Goal: Task Accomplishment & Management: Use online tool/utility

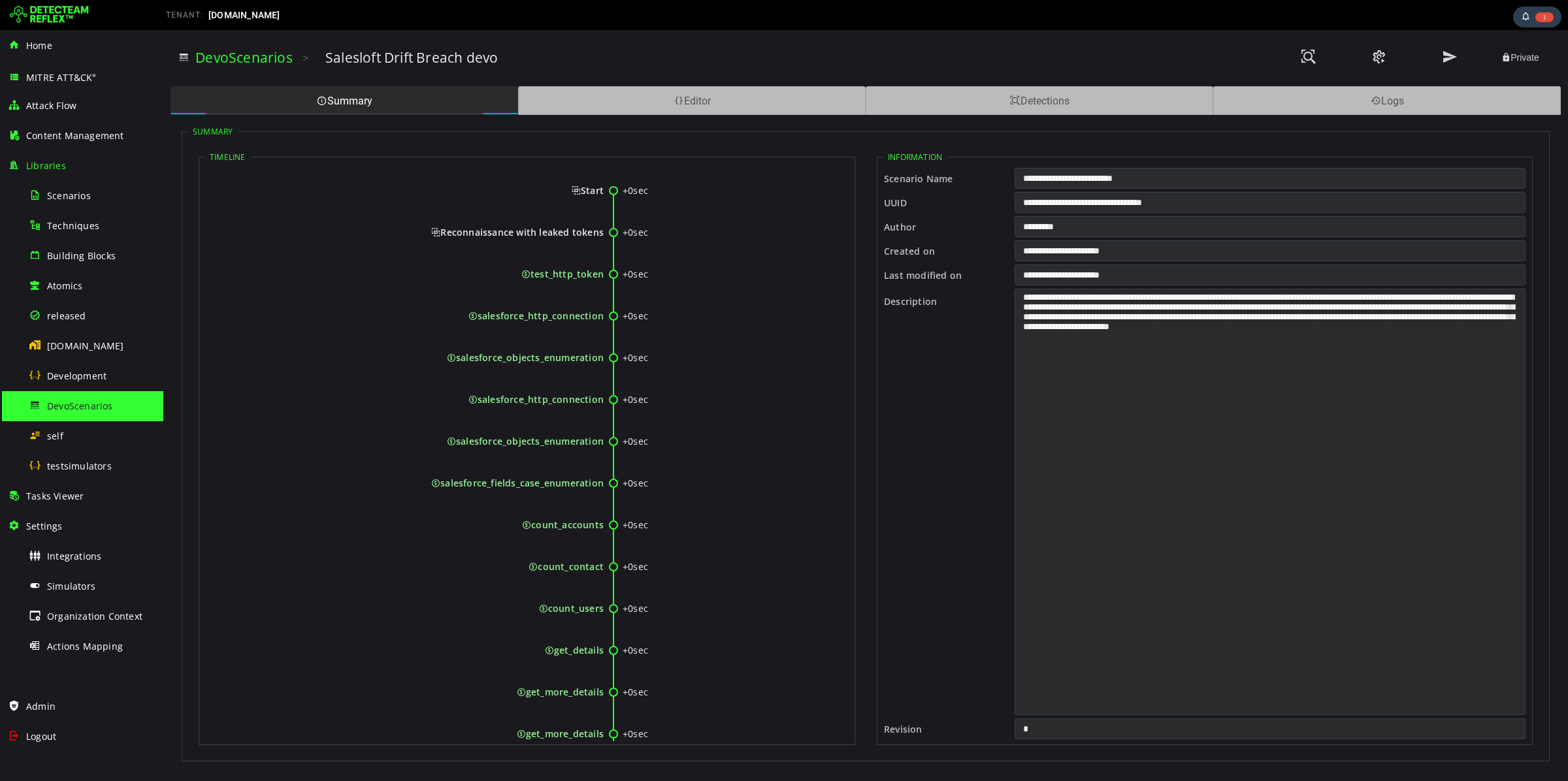
scroll to position [573, 0]
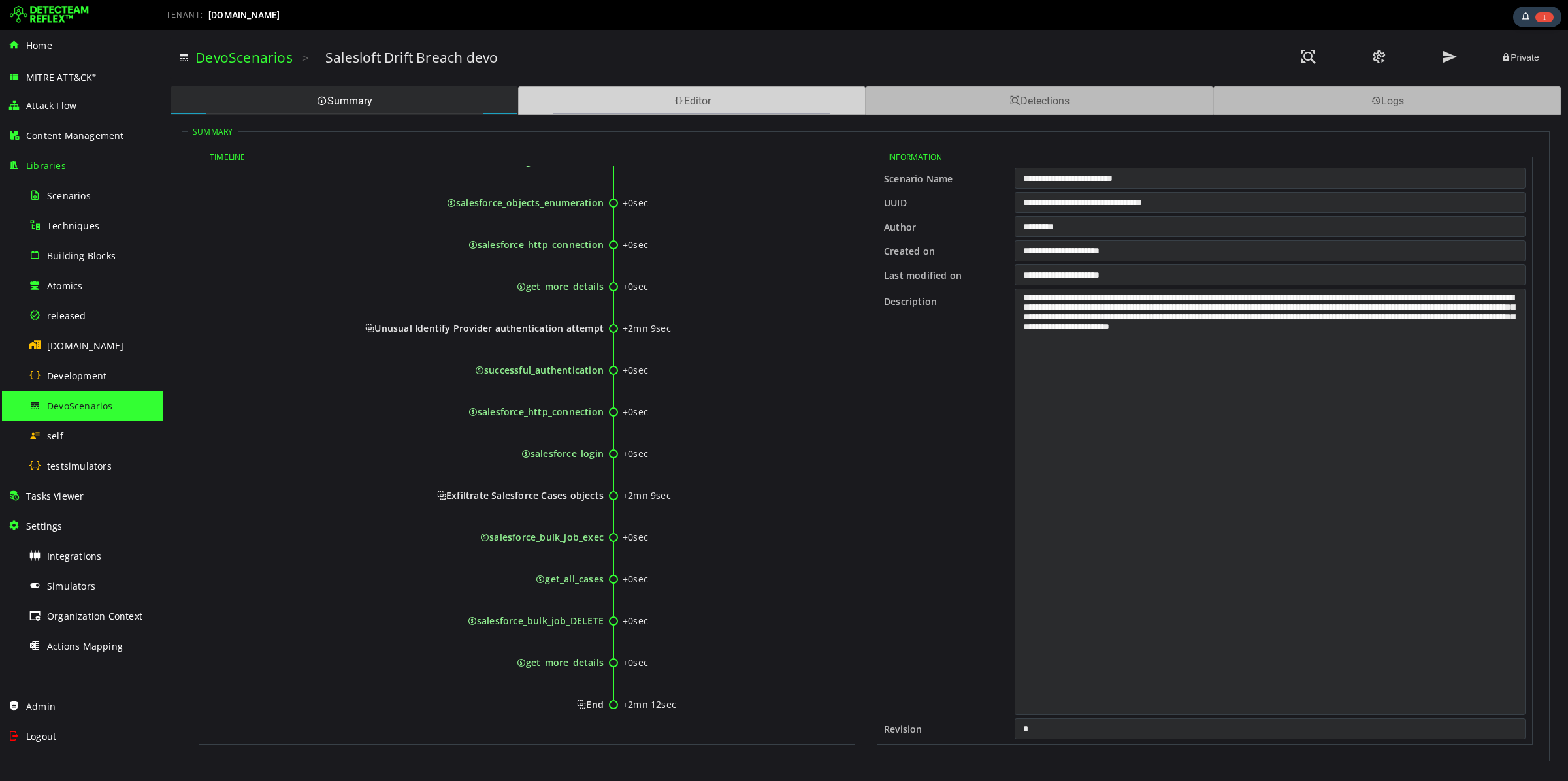
click at [690, 96] on div "Editor" at bounding box center [691, 100] width 348 height 29
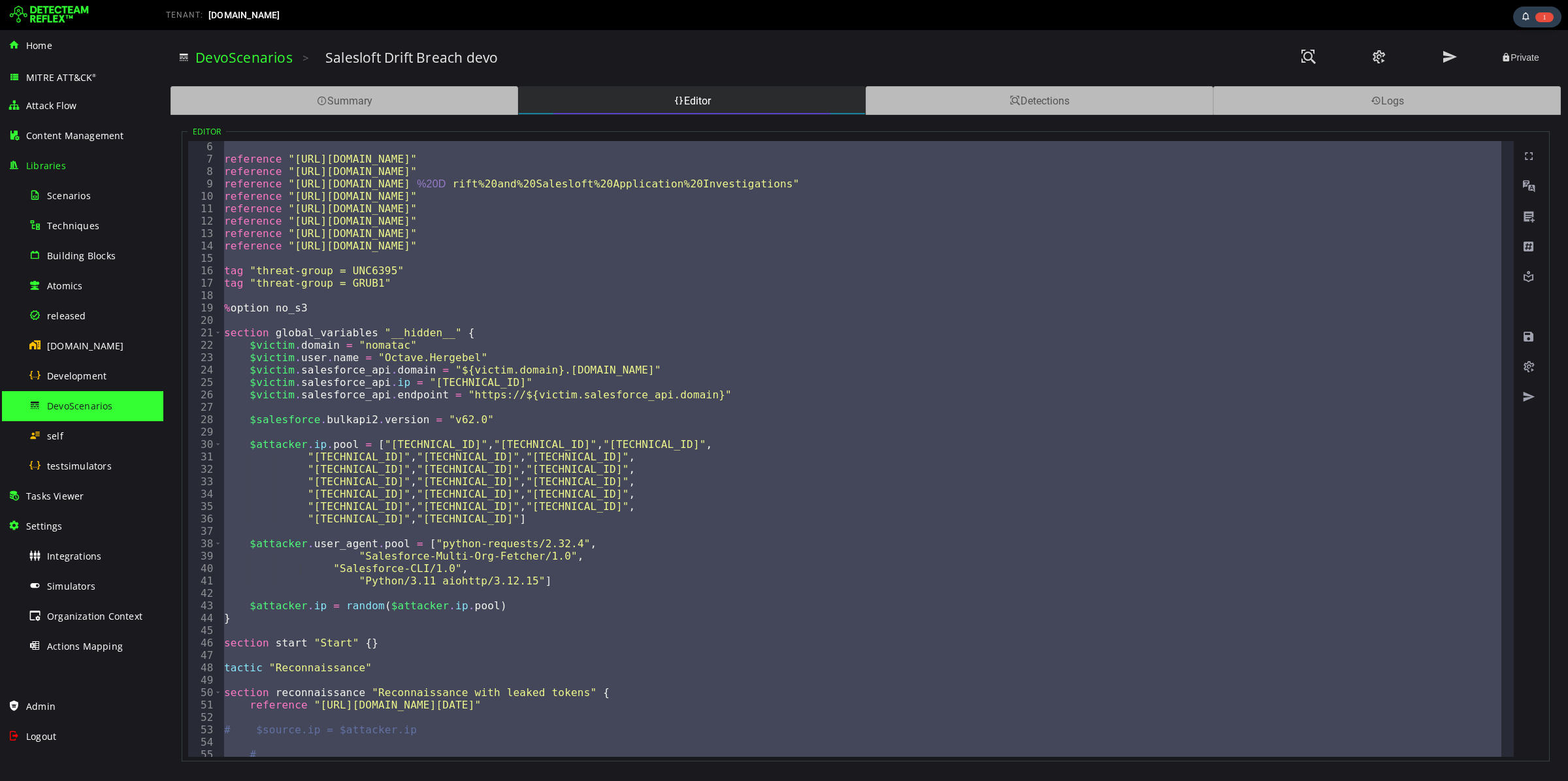
scroll to position [0, 0]
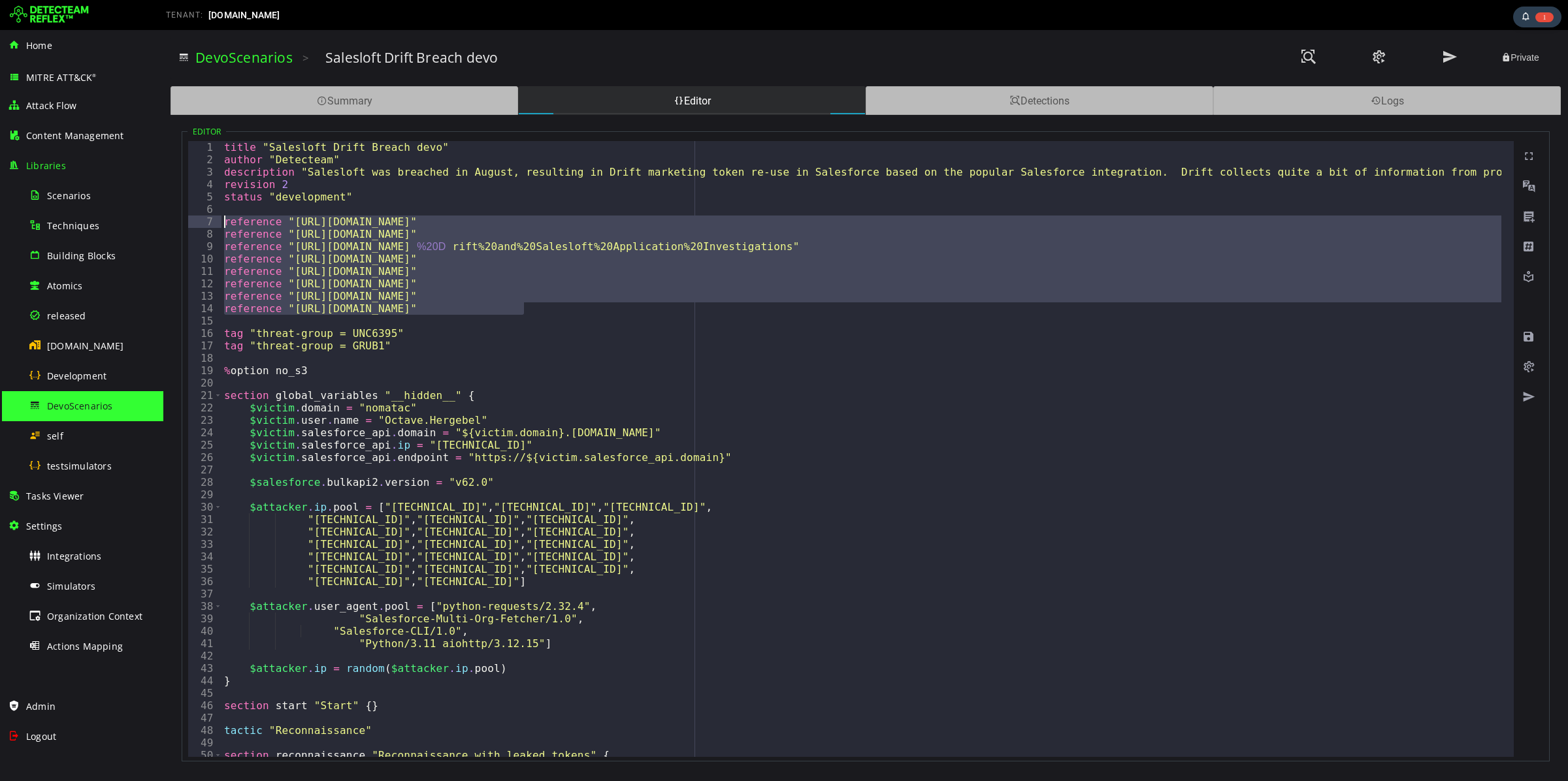
drag, startPoint x: 527, startPoint y: 311, endPoint x: 219, endPoint y: 222, distance: 320.6
click at [219, 222] on div "**********" at bounding box center [851, 448] width 1326 height 616
type textarea "**********"
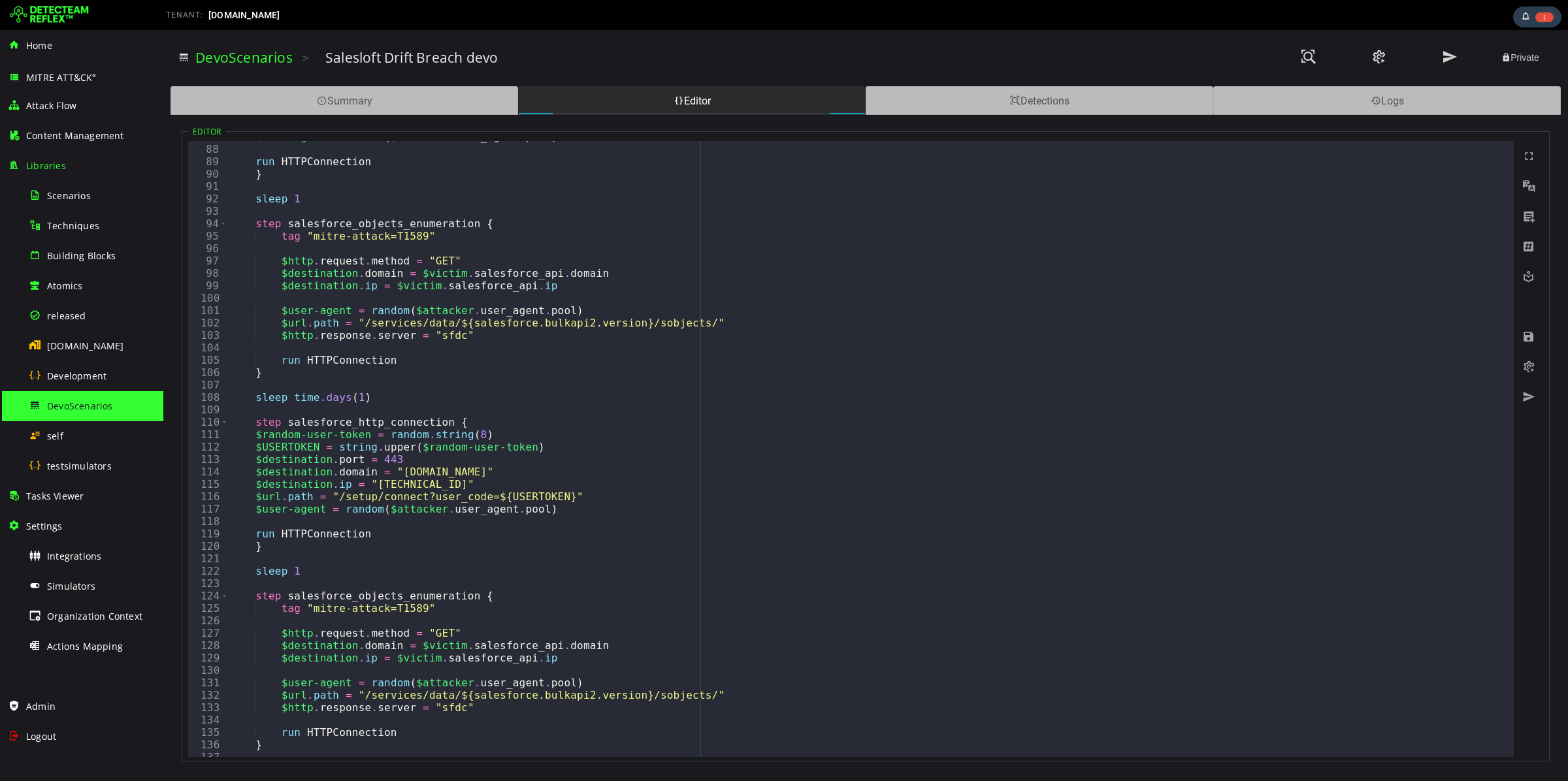
scroll to position [1077, 0]
click at [1041, 99] on div "Detections" at bounding box center [1039, 100] width 348 height 29
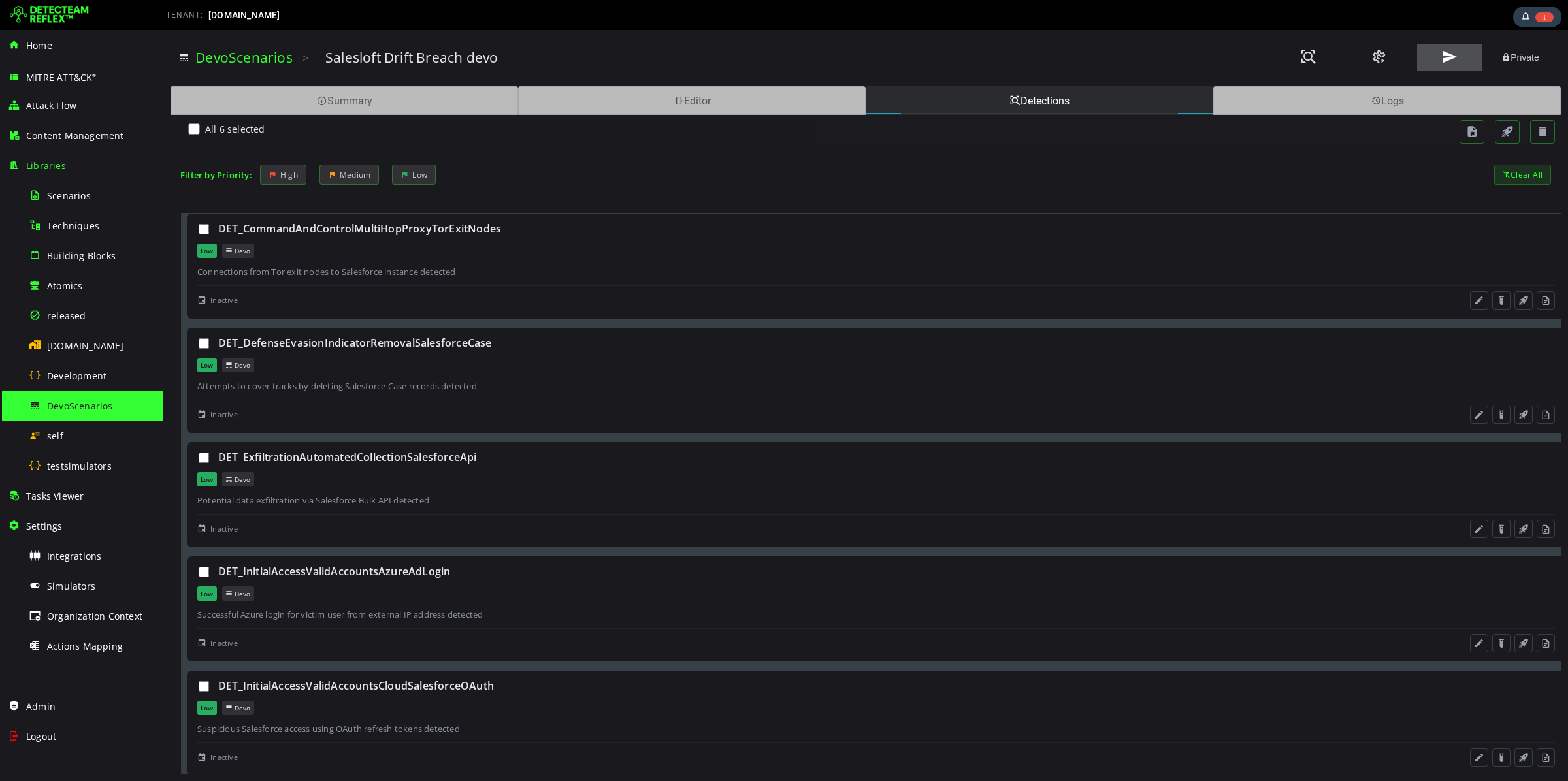
click at [1446, 47] on button at bounding box center [1449, 57] width 66 height 28
click at [112, 586] on div "Simulators" at bounding box center [92, 586] width 127 height 30
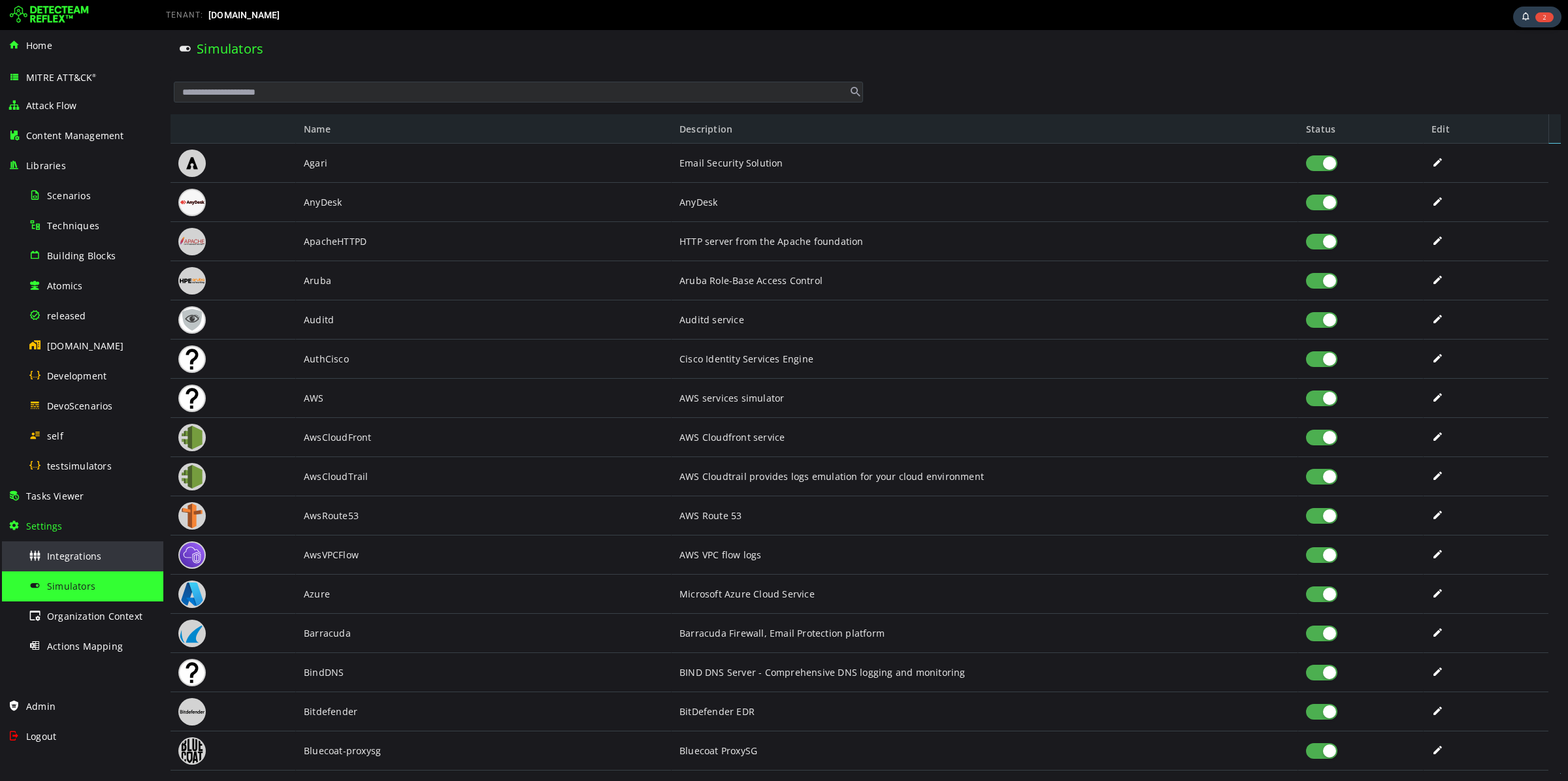
click at [79, 546] on div "Integrations" at bounding box center [92, 557] width 127 height 30
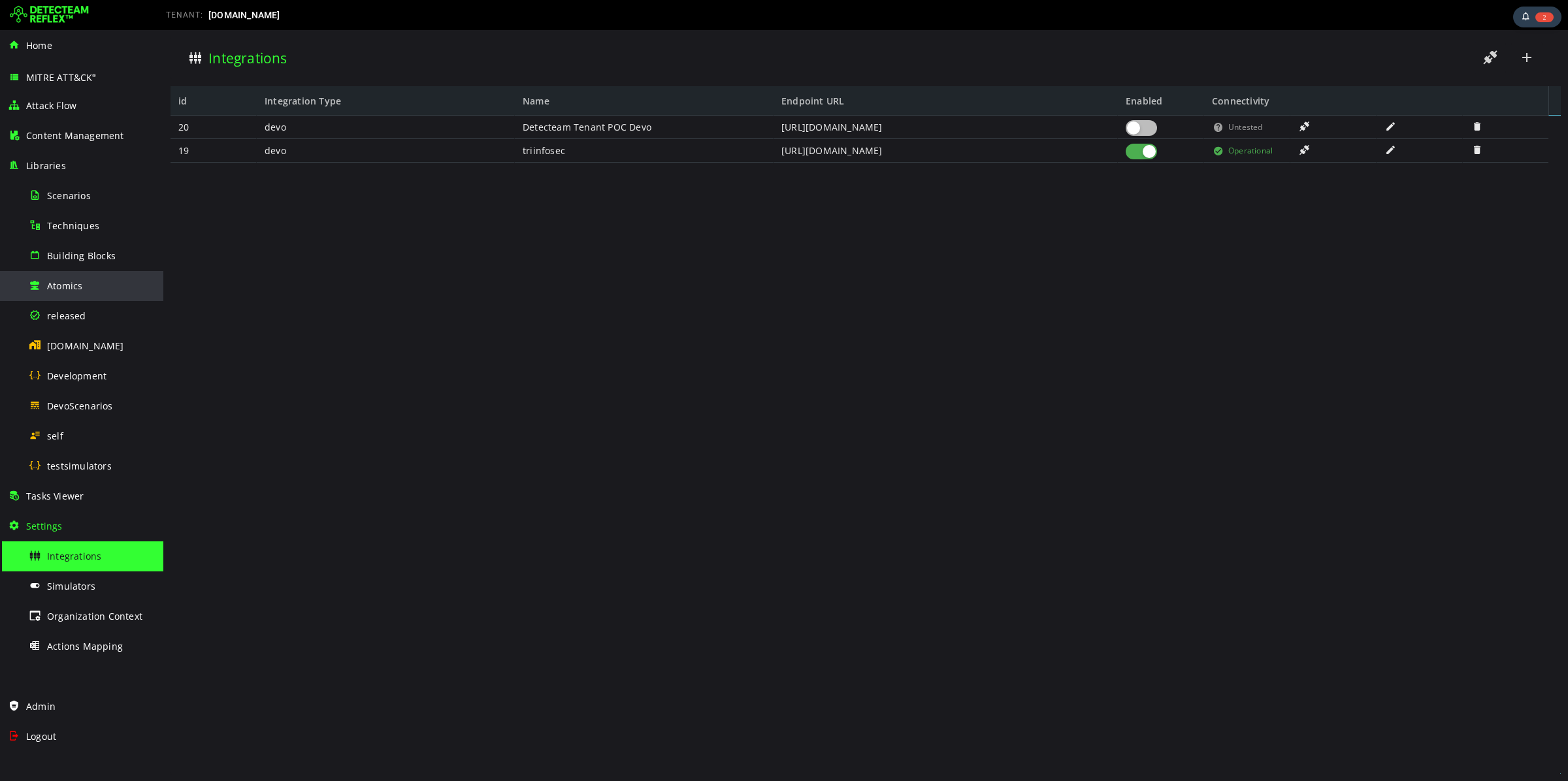
click at [79, 288] on span "Atomics" at bounding box center [65, 285] width 35 height 12
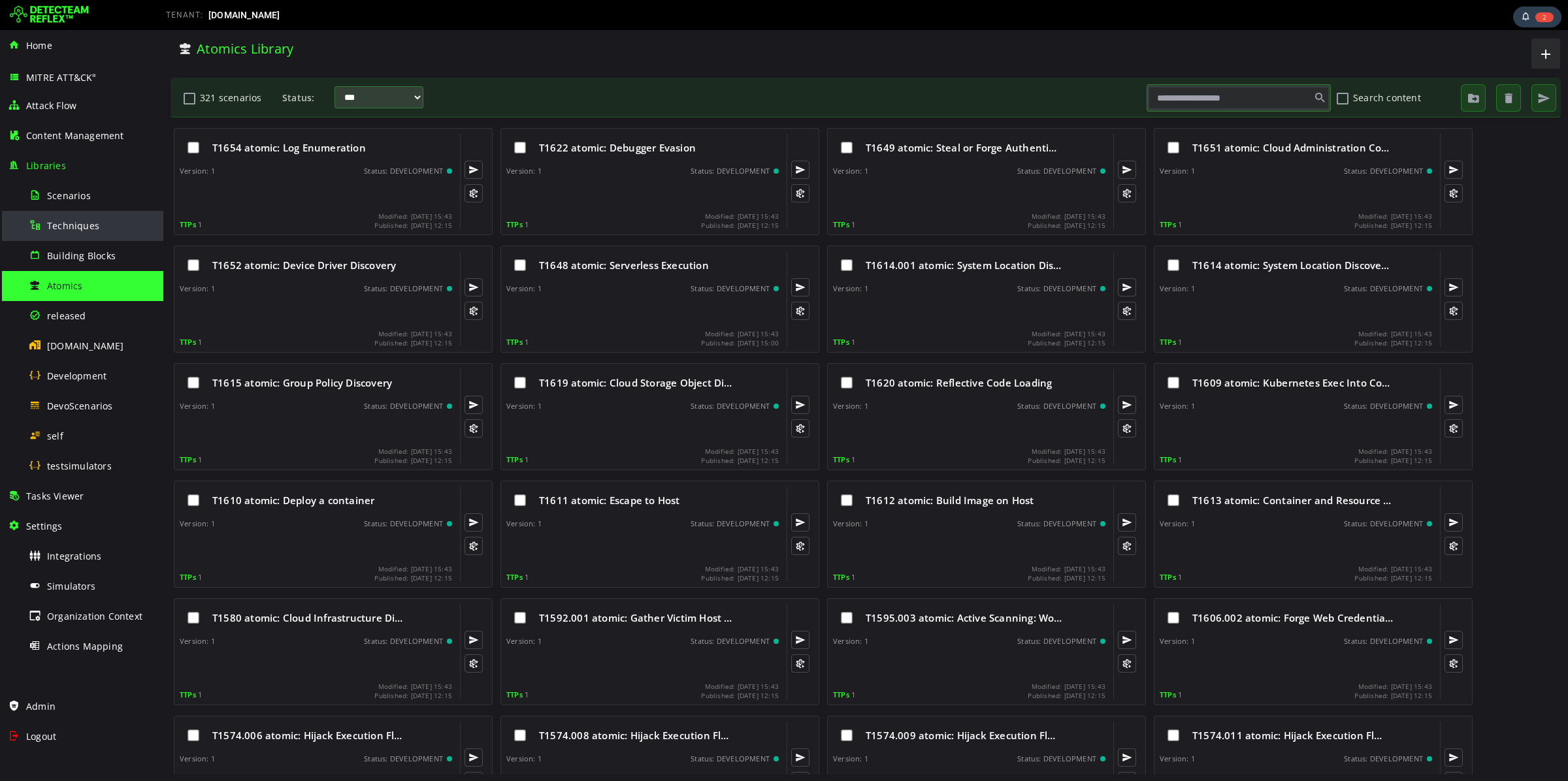
click at [98, 233] on div "Techniques" at bounding box center [92, 226] width 127 height 30
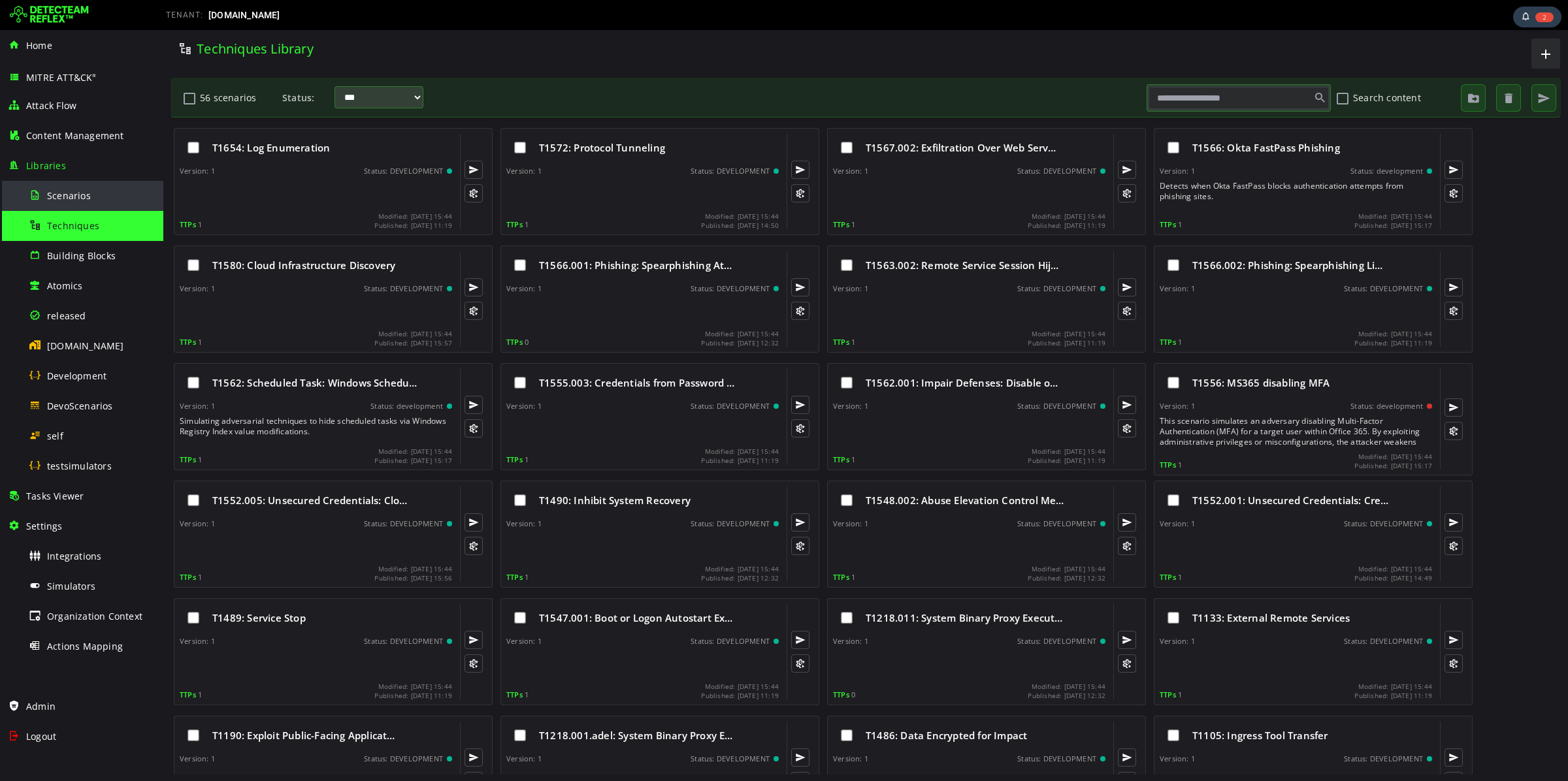
click at [72, 201] on div "Scenarios" at bounding box center [92, 195] width 127 height 30
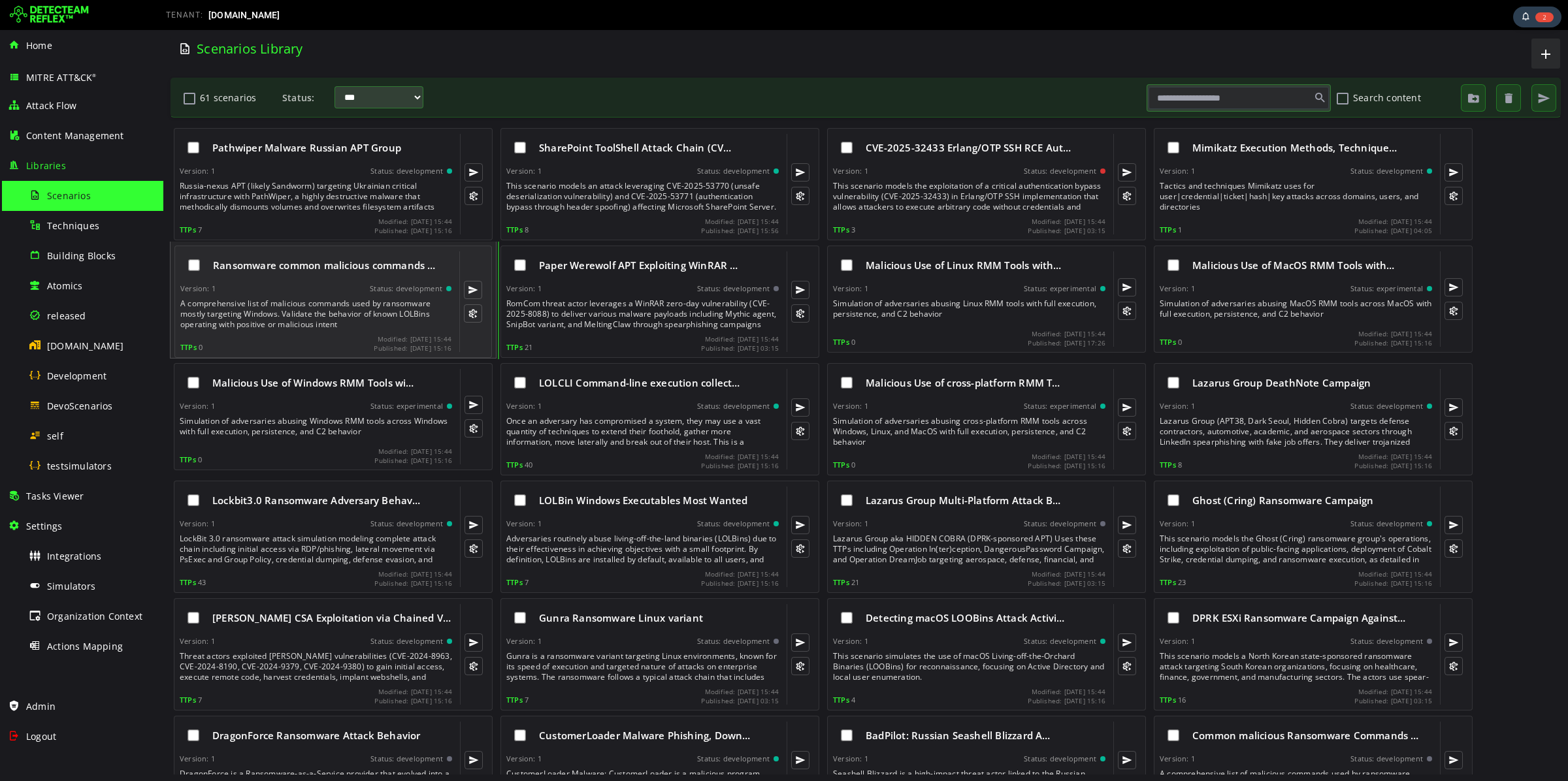
click at [329, 296] on div "Ransomware common malicious commands … Version: 1 Status: development A compreh…" at bounding box center [316, 301] width 272 height 101
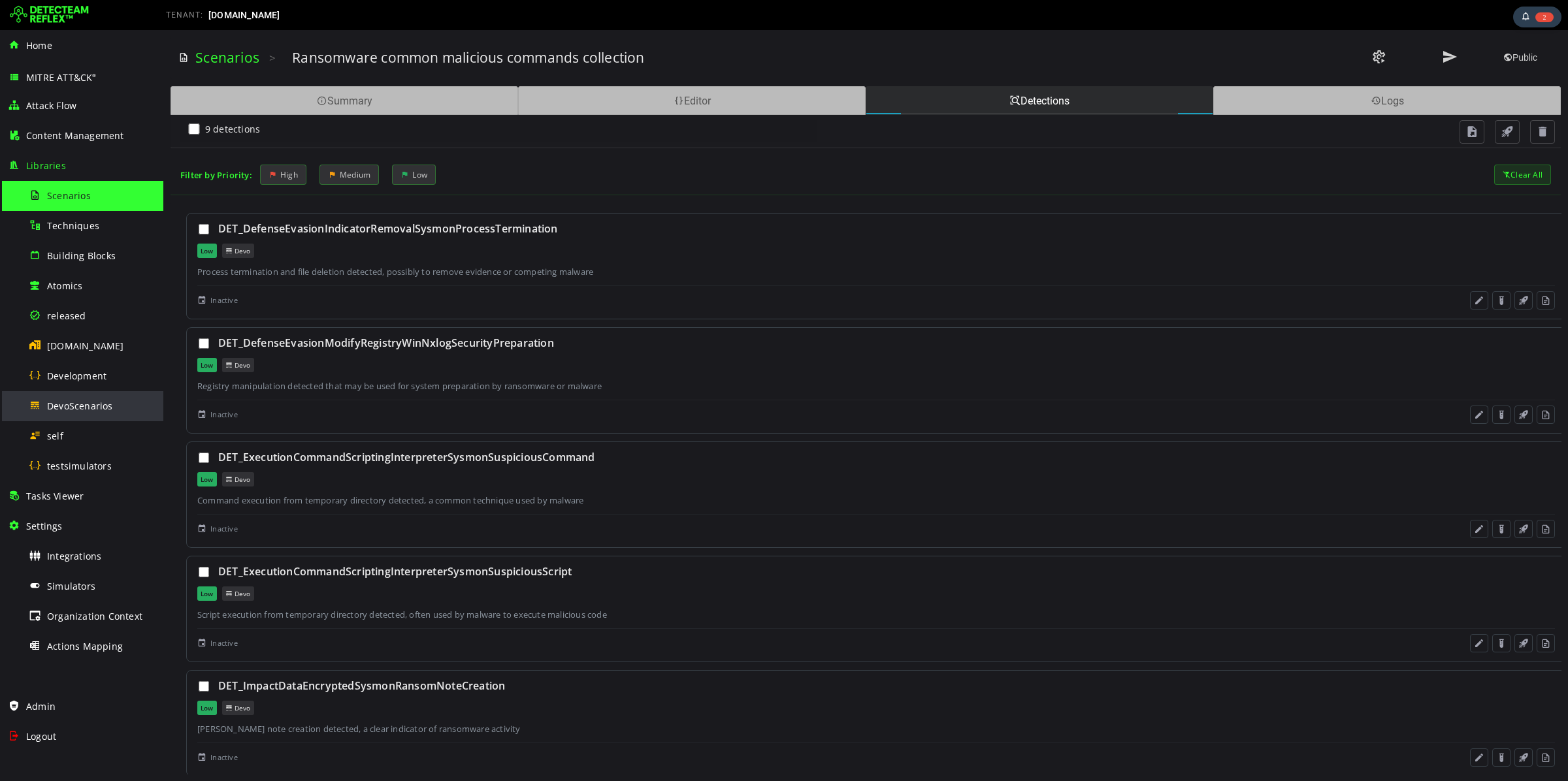
click at [75, 413] on div "DevoScenarios" at bounding box center [92, 406] width 127 height 30
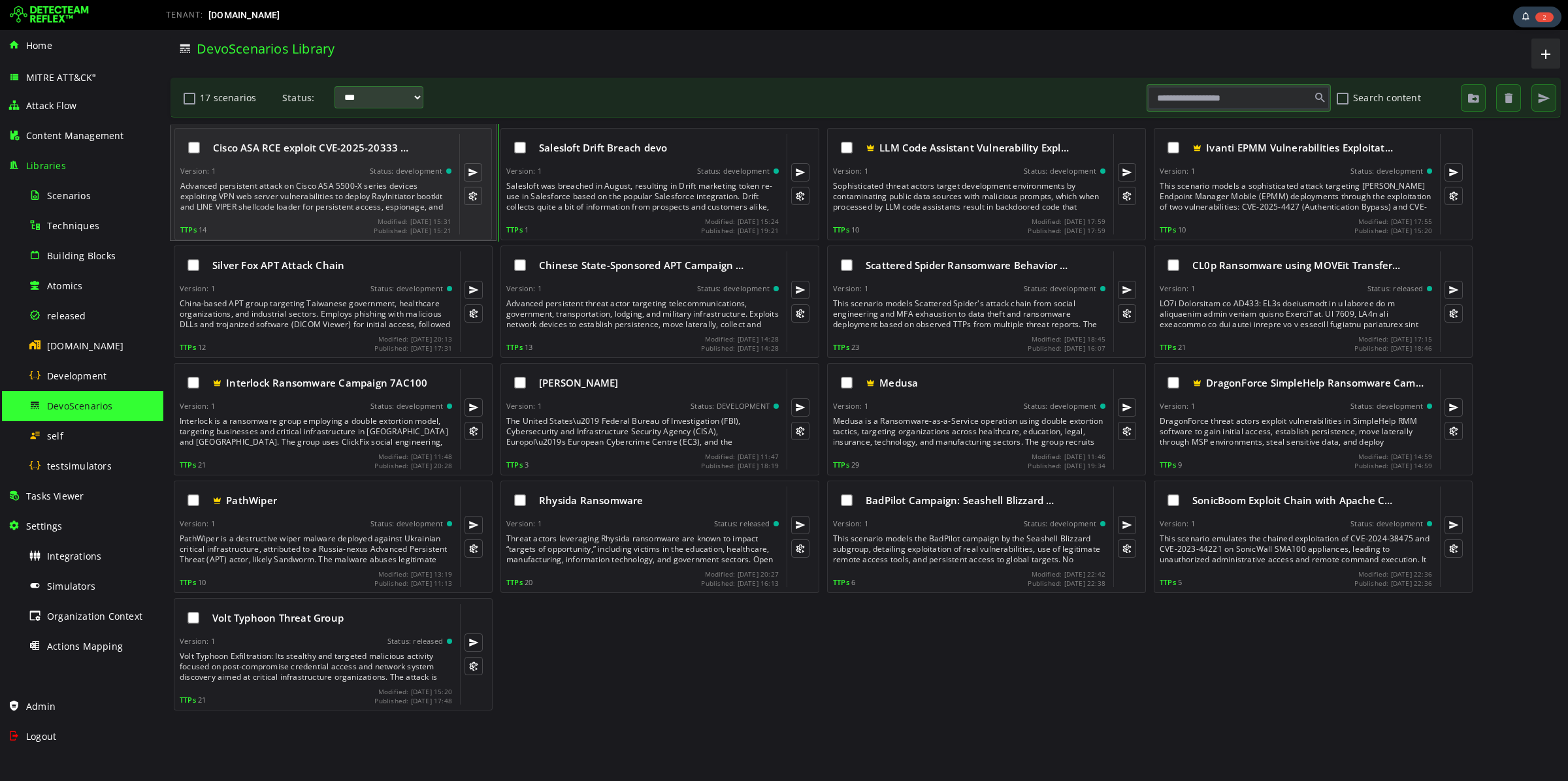
click at [267, 172] on div "Version: 1 Status: development" at bounding box center [316, 171] width 272 height 9
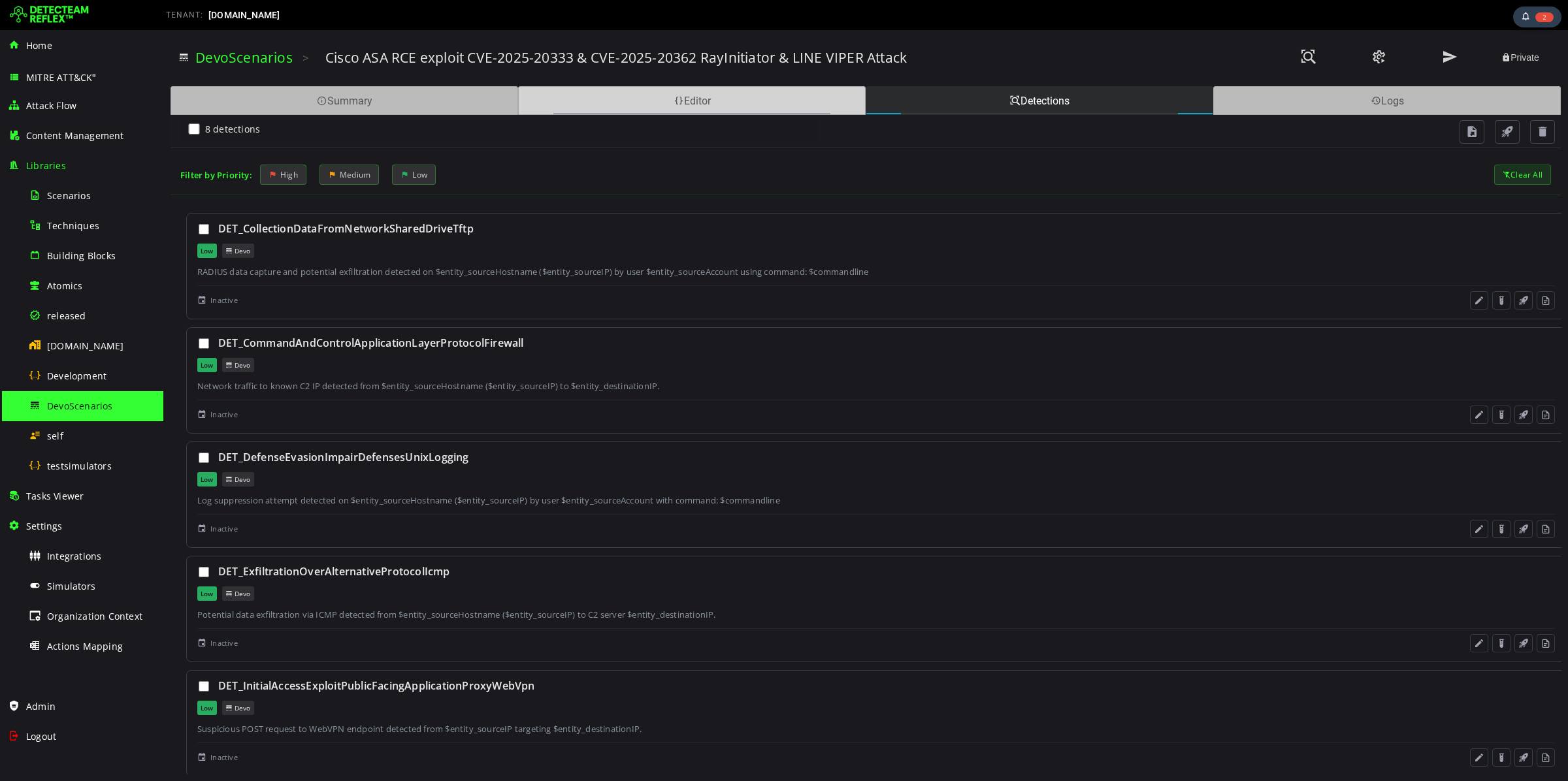
click at [763, 97] on div "Editor" at bounding box center [691, 100] width 348 height 29
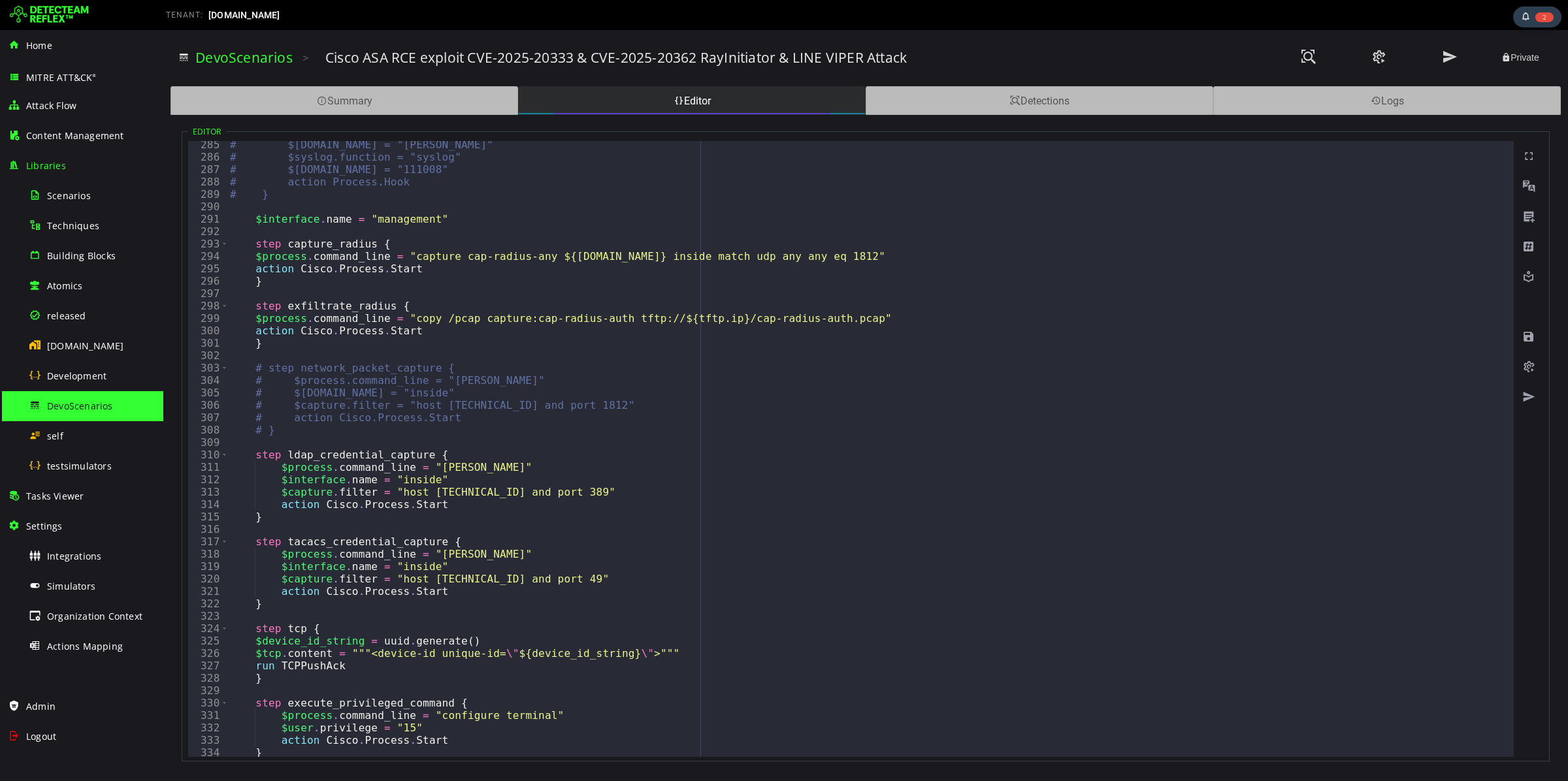
scroll to position [3773, 0]
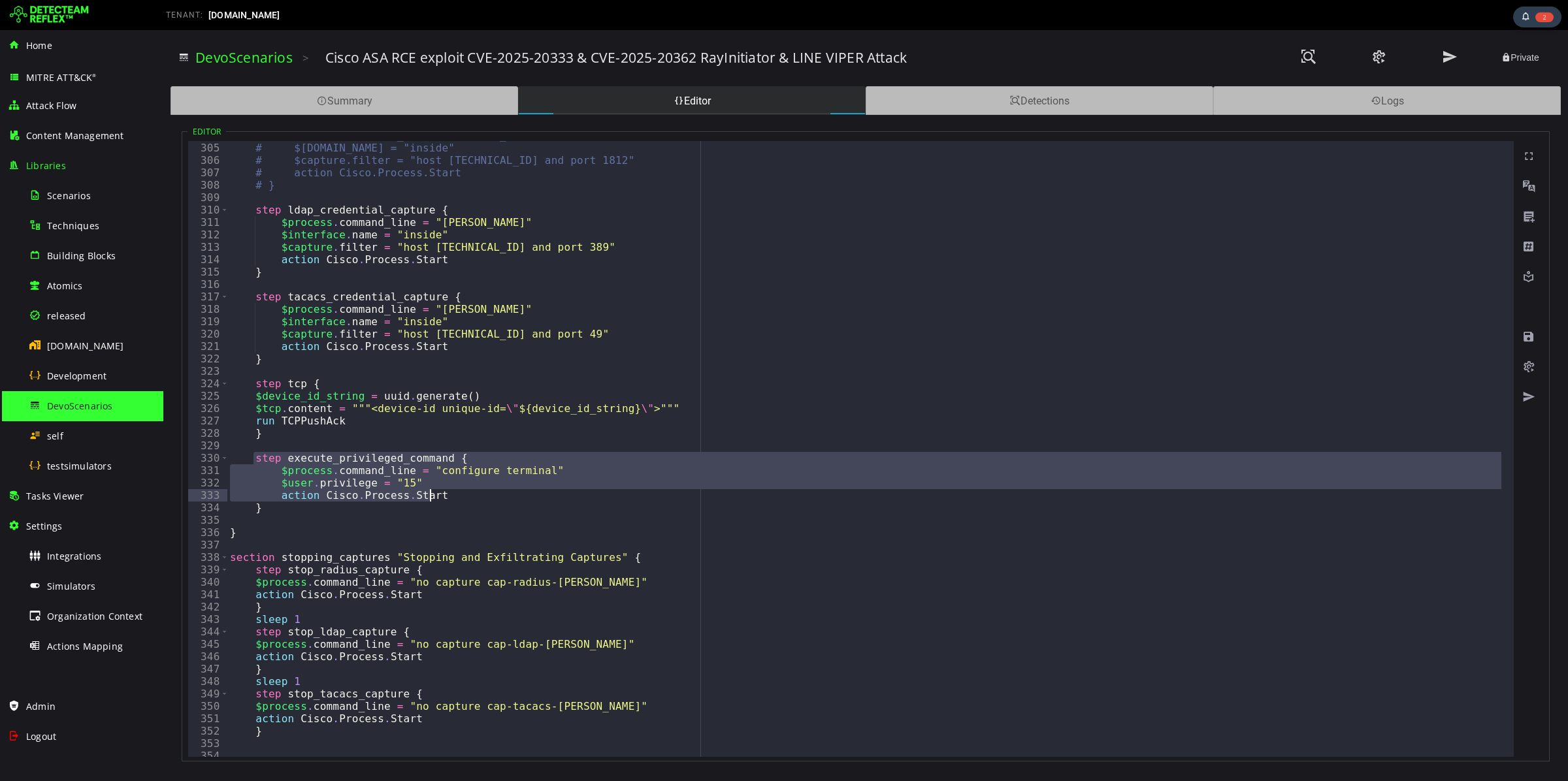
drag, startPoint x: 254, startPoint y: 453, endPoint x: 509, endPoint y: 498, distance: 258.9
click at [509, 498] on div "# $process.command_line = "[PERSON_NAME]" # $[DOMAIN_NAME] = "inside" # $captur…" at bounding box center [920, 444] width 1386 height 628
type textarea "**********"
